Goal: Transaction & Acquisition: Obtain resource

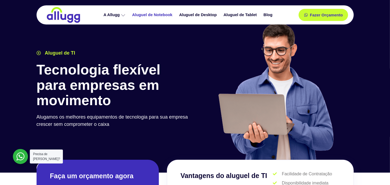
click at [140, 15] on link "Aluguel de Notebook" at bounding box center [152, 14] width 47 height 9
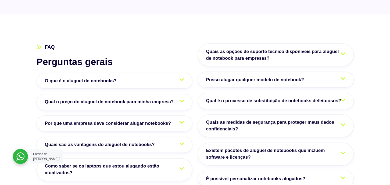
scroll to position [938, 0]
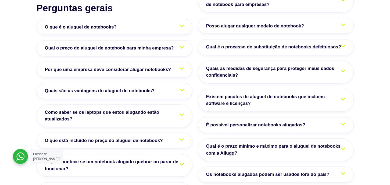
click at [182, 46] on icon at bounding box center [181, 47] width 5 height 3
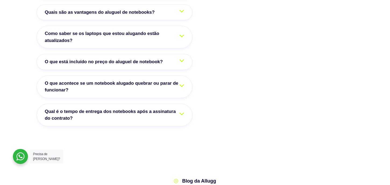
scroll to position [1127, 0]
